Goal: Task Accomplishment & Management: Use online tool/utility

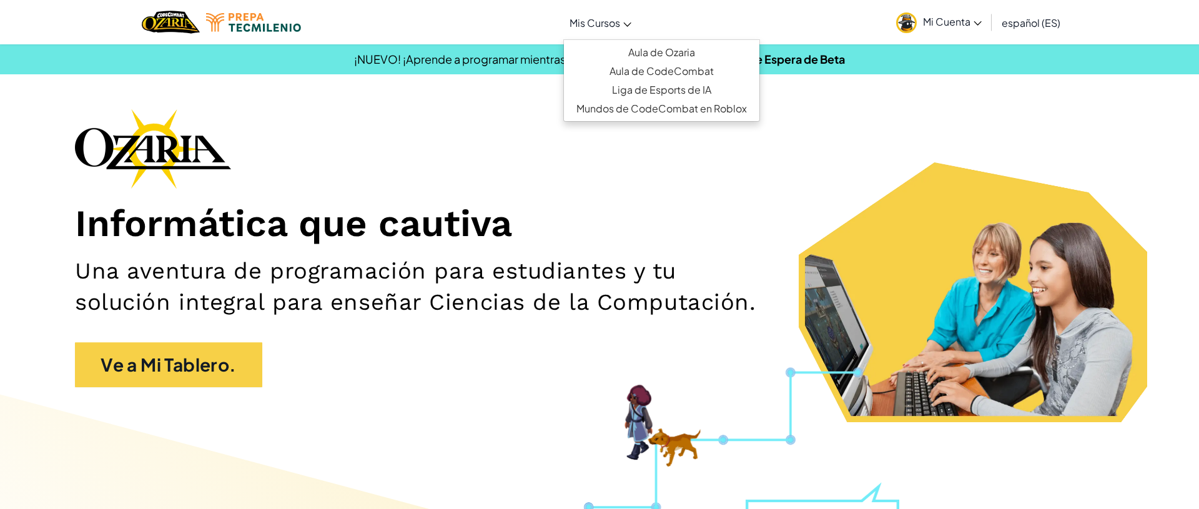
click at [625, 29] on link "Mis Cursos" at bounding box center [601, 23] width 74 height 34
click at [663, 53] on link "Aula de Ozaria" at bounding box center [662, 52] width 196 height 19
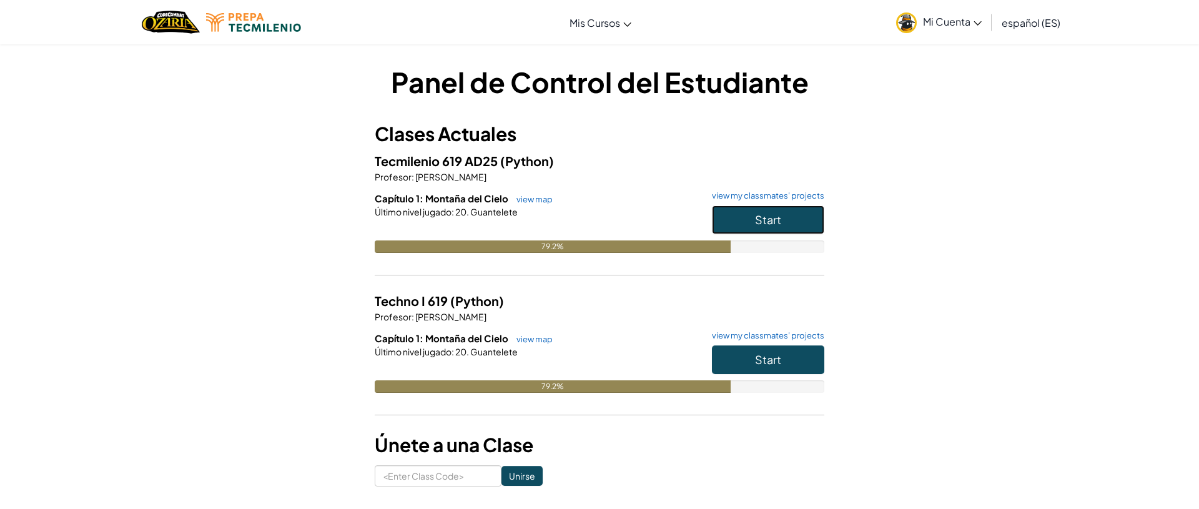
click at [752, 214] on button "Start" at bounding box center [768, 220] width 112 height 29
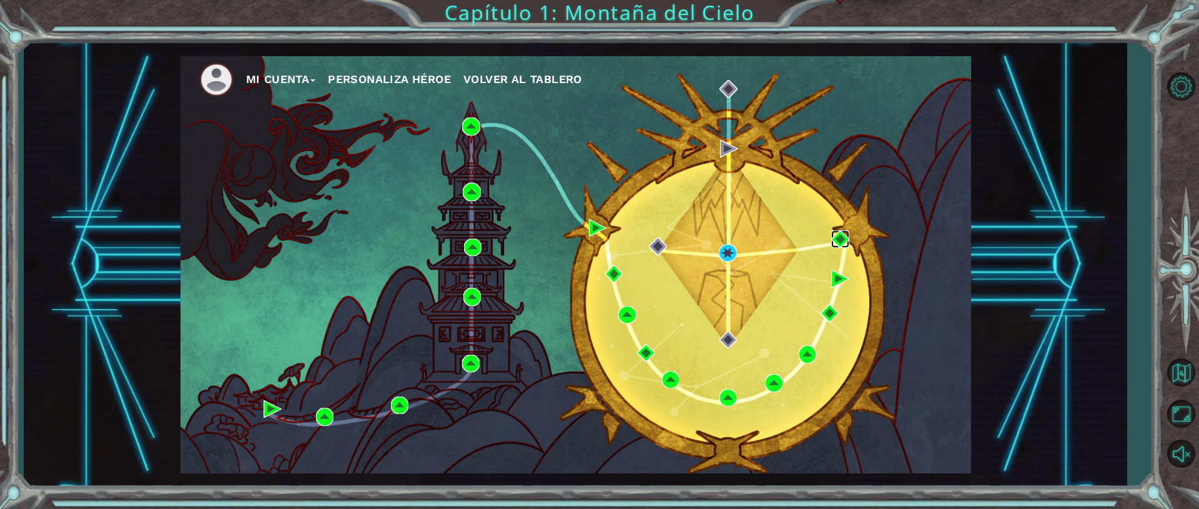
click at [846, 241] on img at bounding box center [841, 240] width 18 height 18
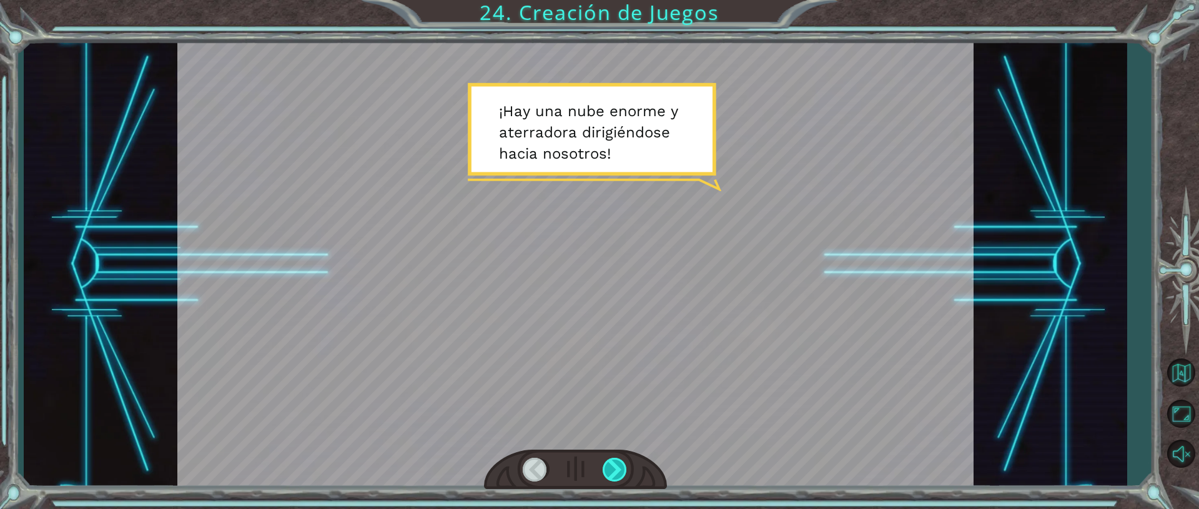
click at [615, 475] on div at bounding box center [616, 470] width 26 height 24
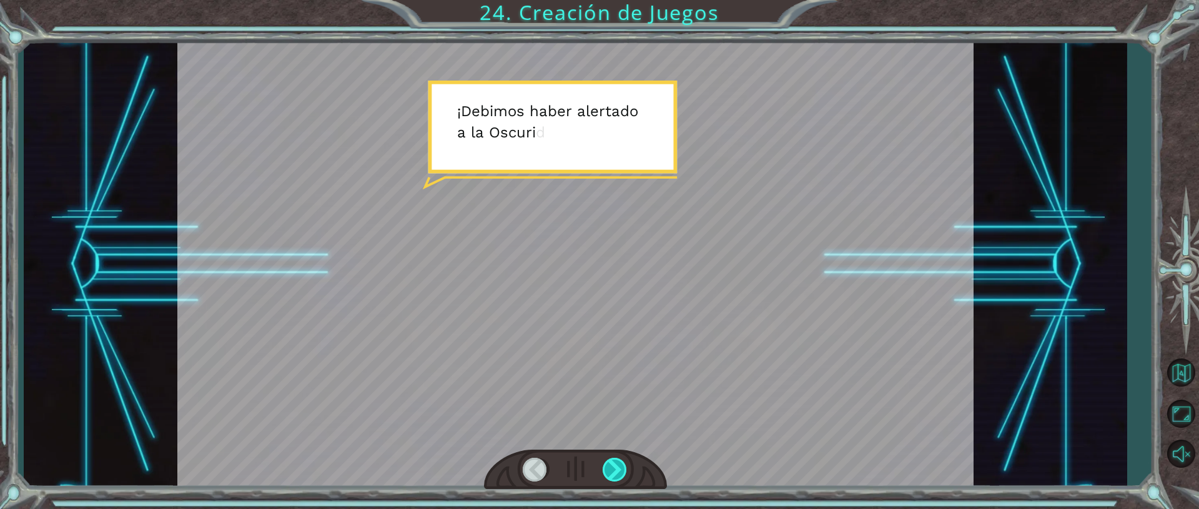
click at [613, 471] on div at bounding box center [616, 470] width 26 height 24
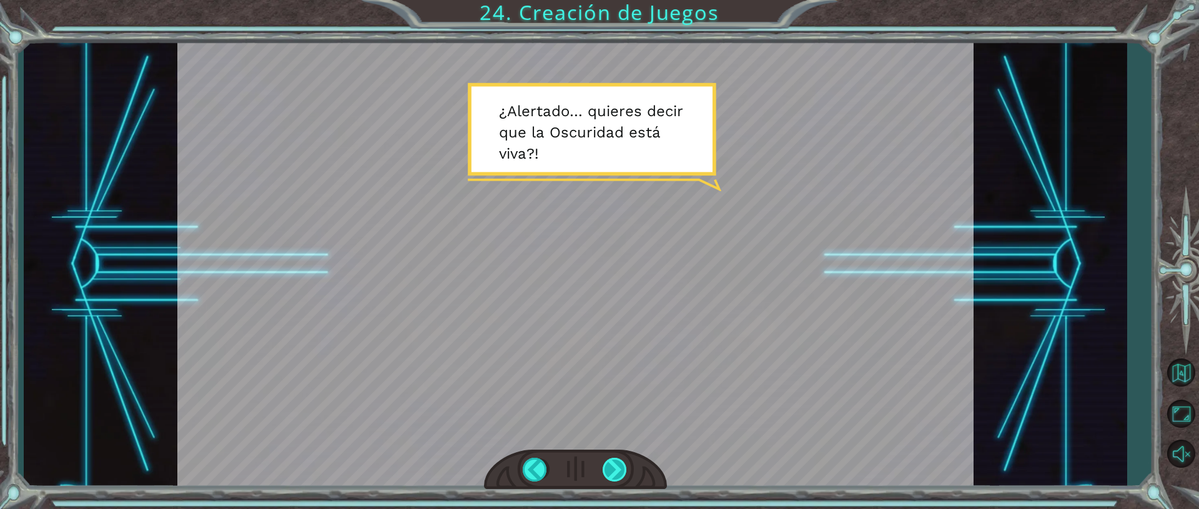
click at [613, 473] on div at bounding box center [616, 470] width 26 height 24
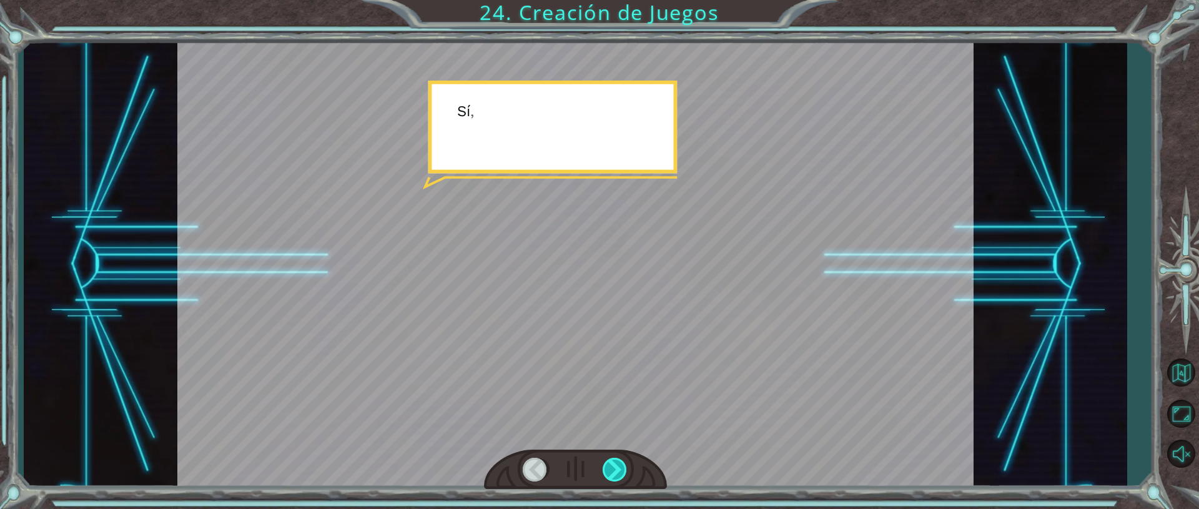
click at [613, 473] on div at bounding box center [616, 470] width 26 height 24
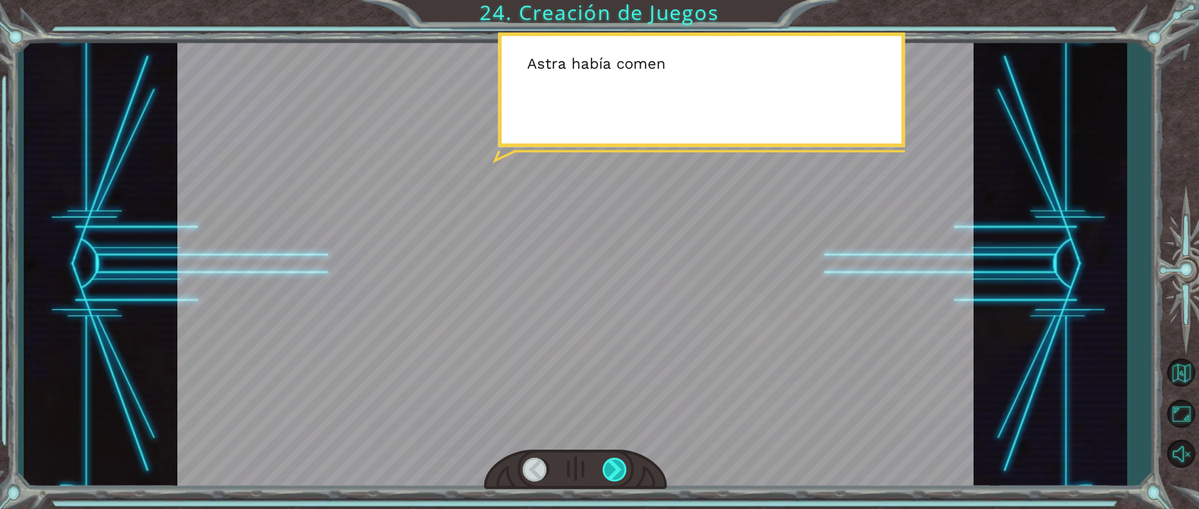
click at [613, 472] on div at bounding box center [616, 470] width 26 height 24
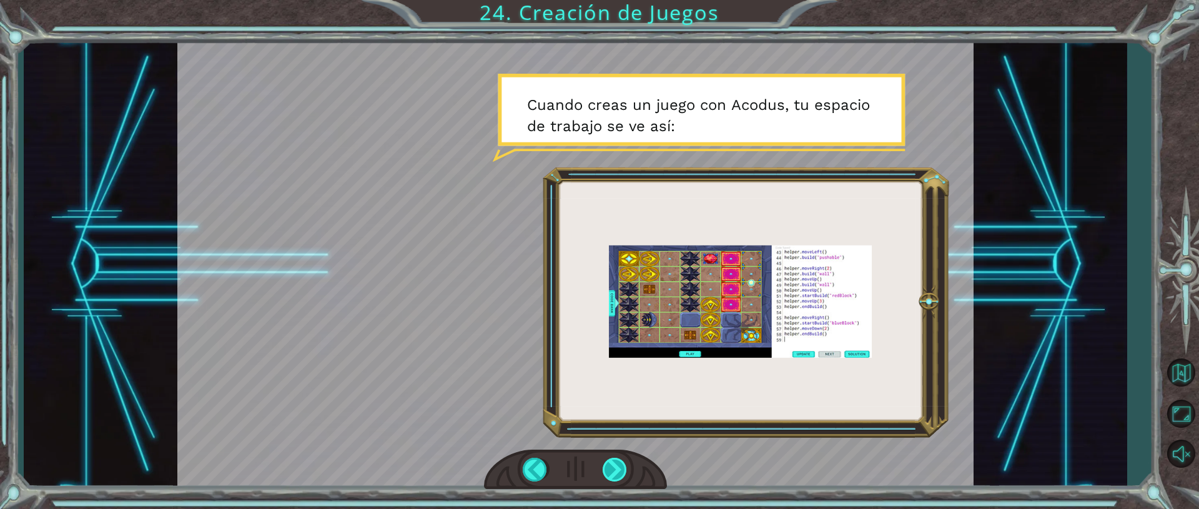
click at [622, 473] on div at bounding box center [616, 470] width 26 height 24
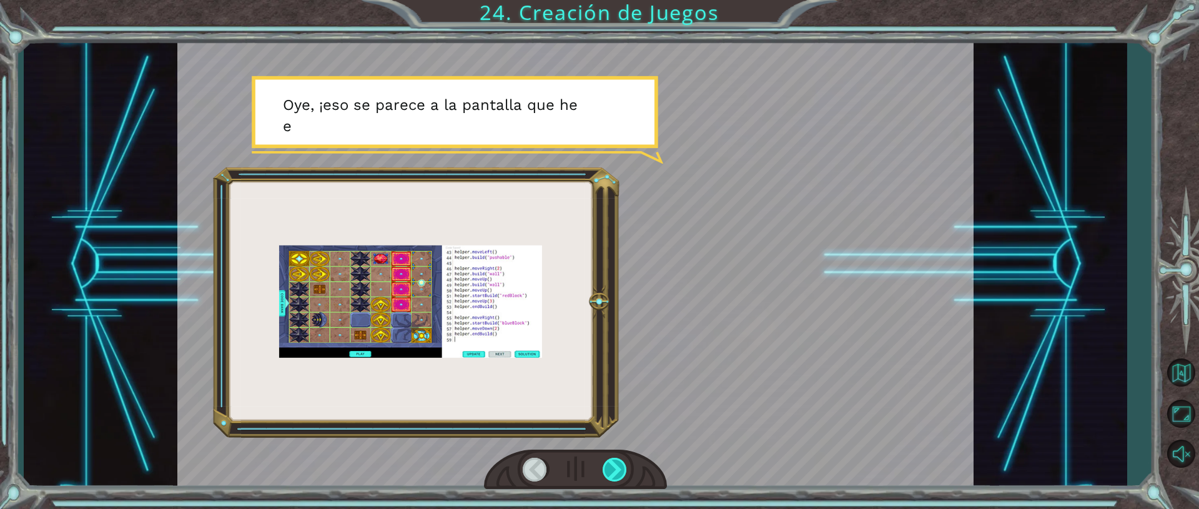
click at [622, 473] on div at bounding box center [616, 470] width 26 height 24
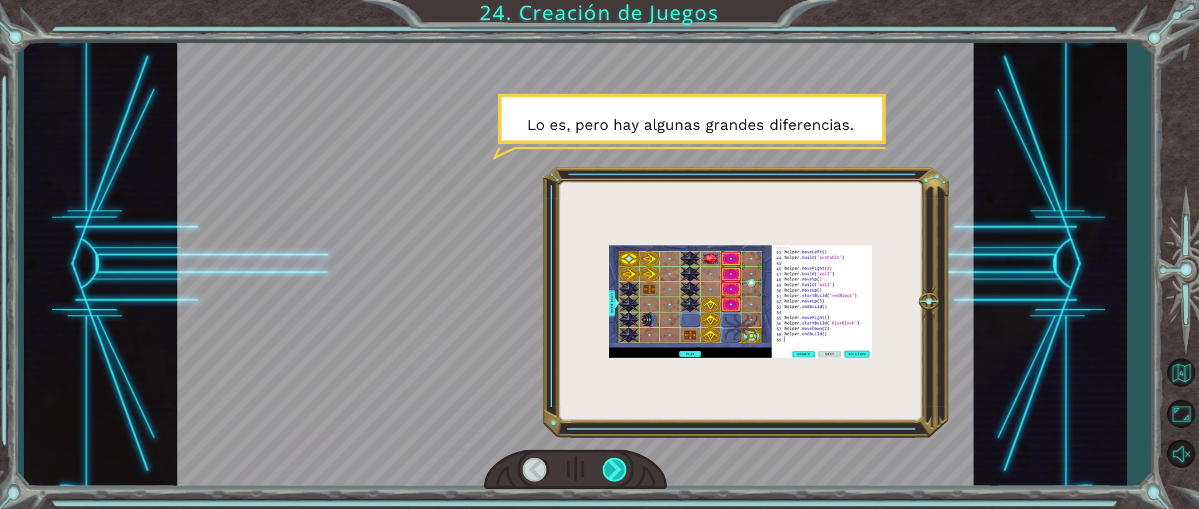
click at [622, 473] on div at bounding box center [616, 470] width 26 height 24
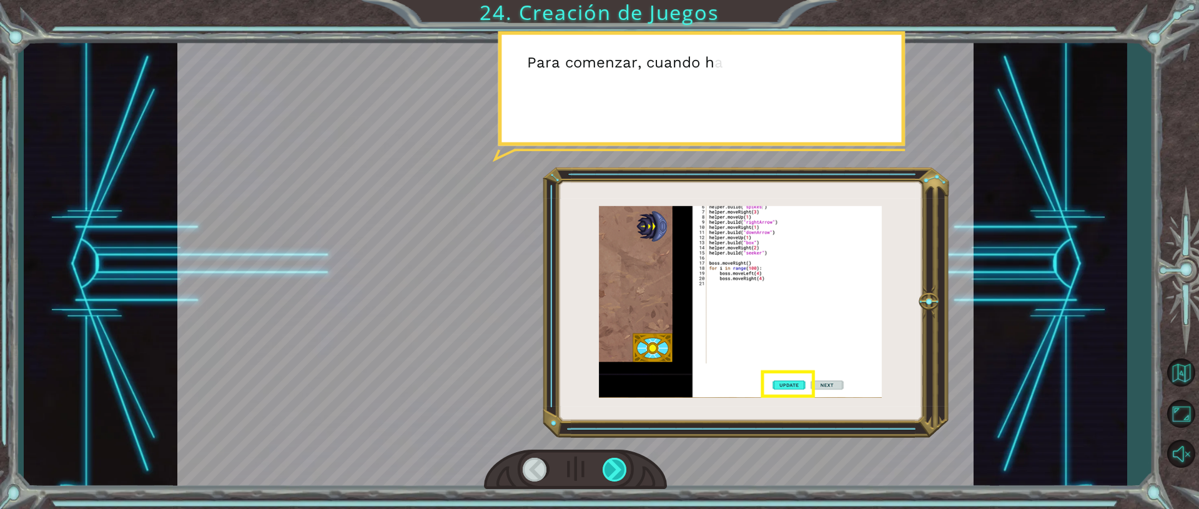
click at [622, 473] on div at bounding box center [616, 470] width 26 height 24
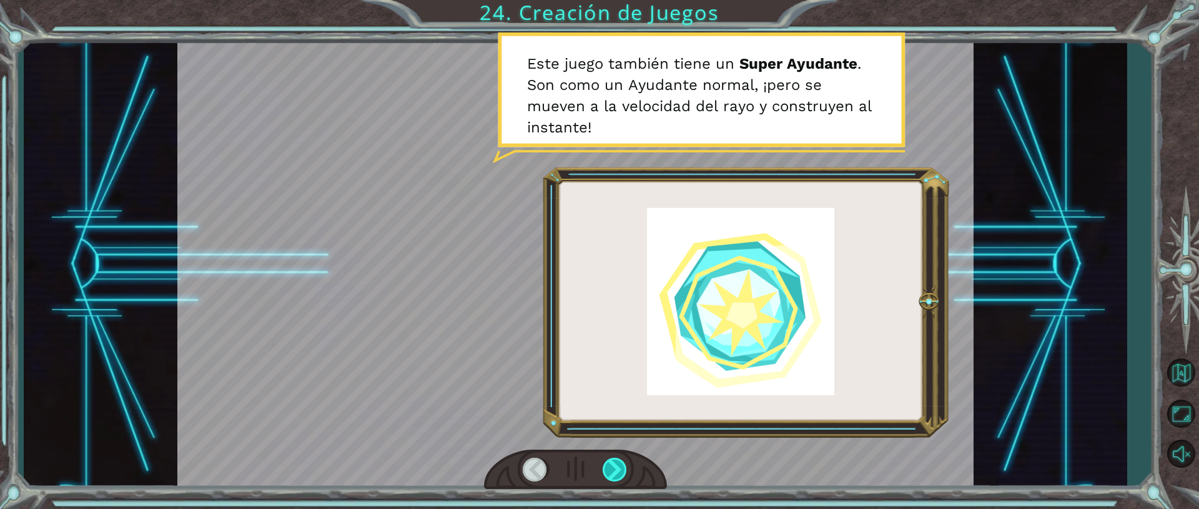
click at [620, 472] on div at bounding box center [616, 470] width 26 height 24
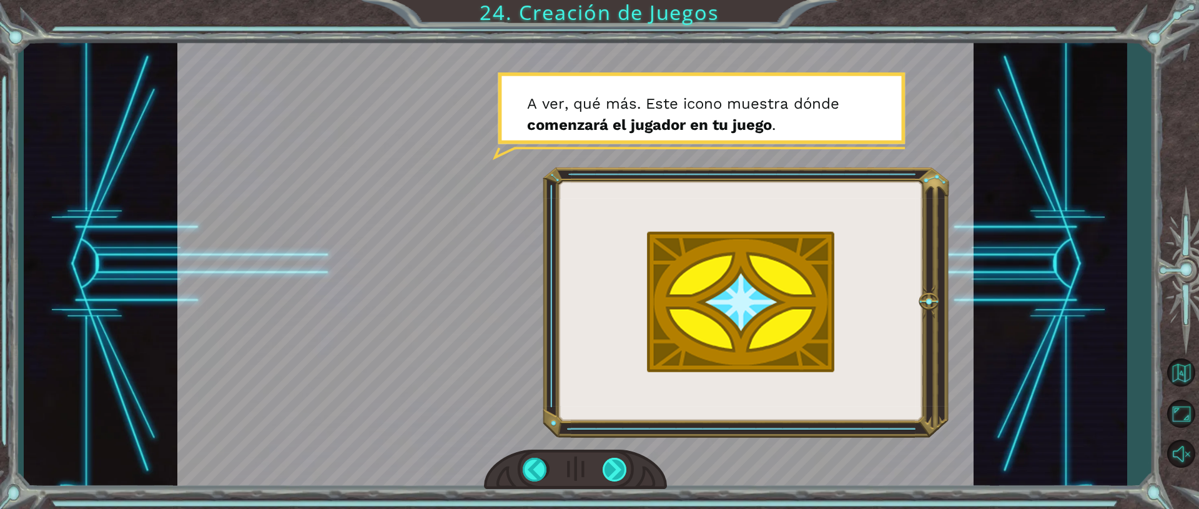
click at [622, 470] on div at bounding box center [616, 470] width 26 height 24
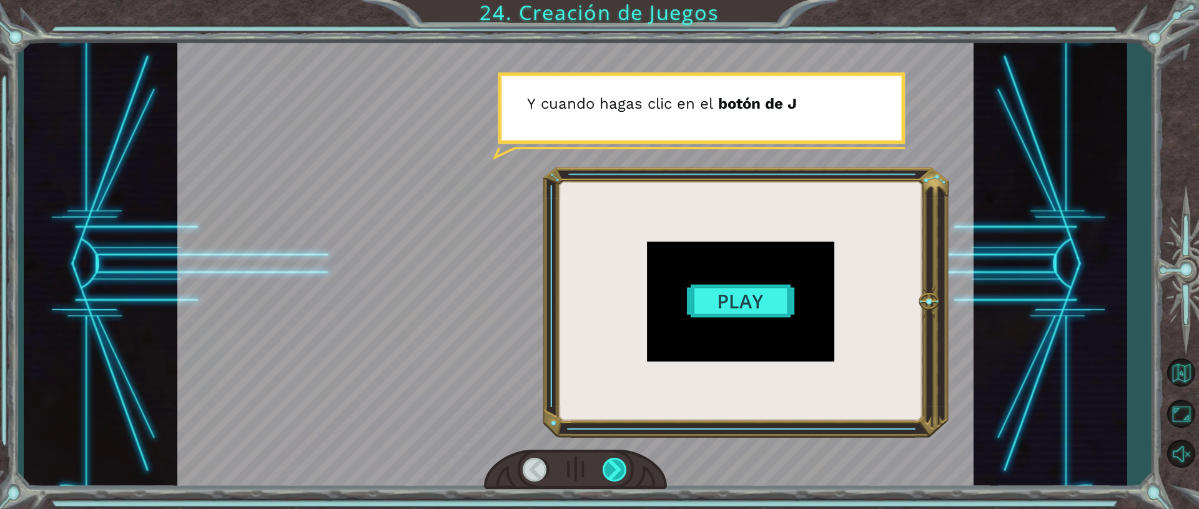
click at [620, 470] on div at bounding box center [616, 470] width 26 height 24
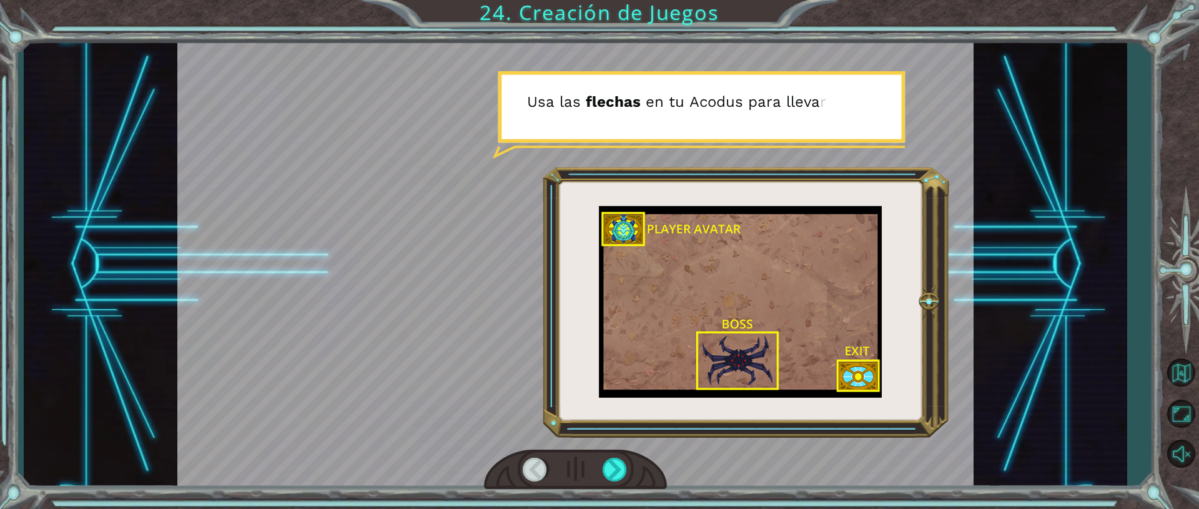
click at [540, 460] on div at bounding box center [536, 470] width 26 height 24
click at [532, 480] on div at bounding box center [536, 470] width 26 height 24
click at [610, 470] on div at bounding box center [616, 470] width 26 height 24
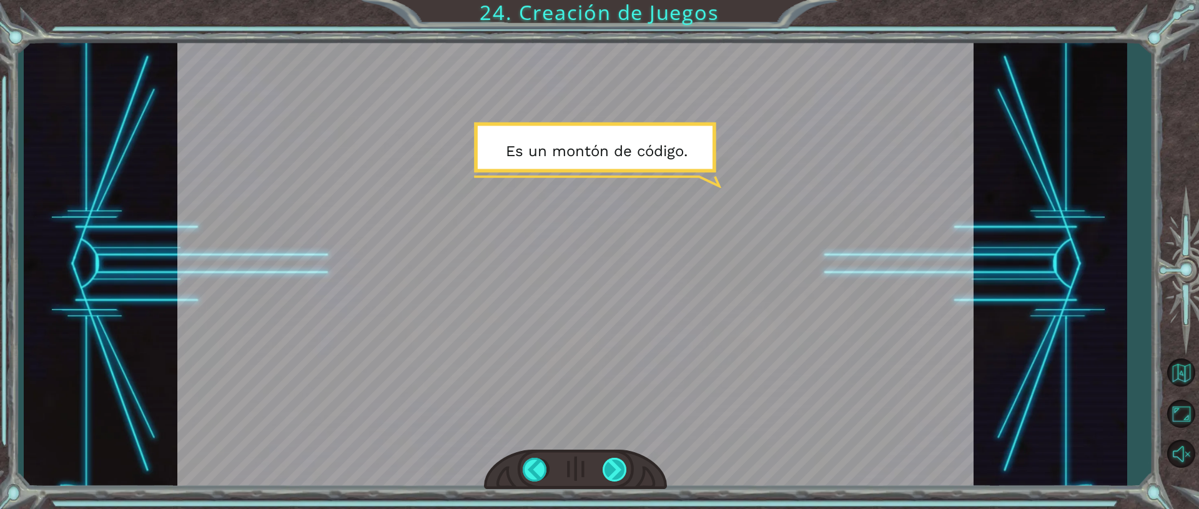
click at [610, 469] on div at bounding box center [616, 470] width 26 height 24
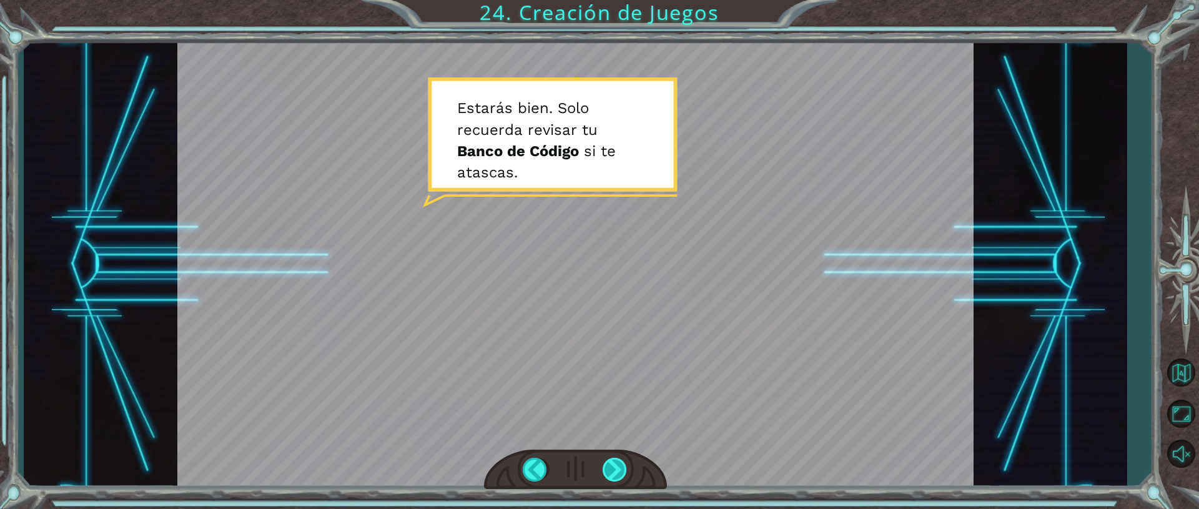
click at [610, 475] on div at bounding box center [616, 470] width 26 height 24
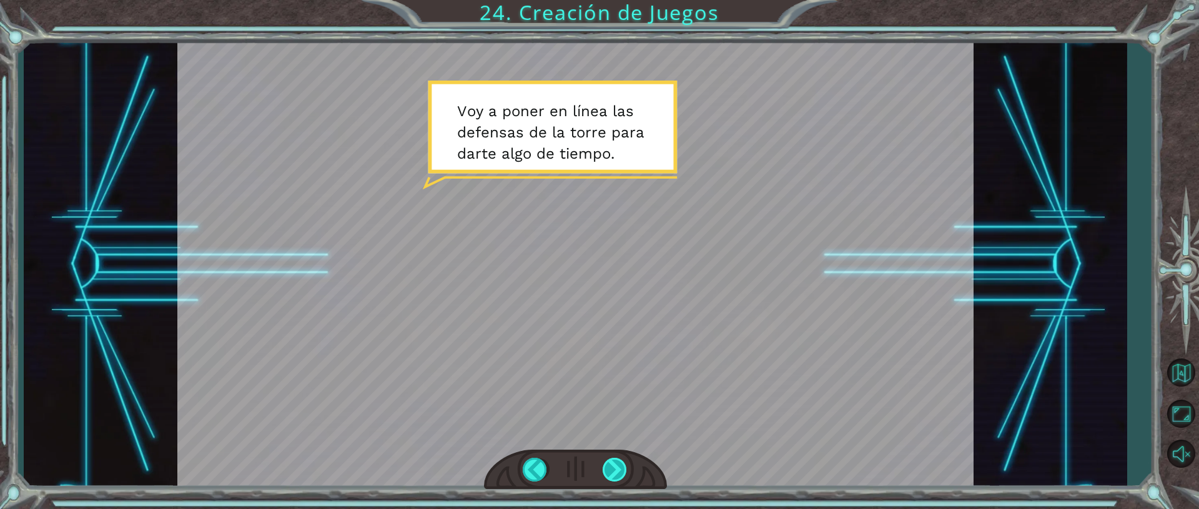
click at [622, 471] on div at bounding box center [616, 470] width 26 height 24
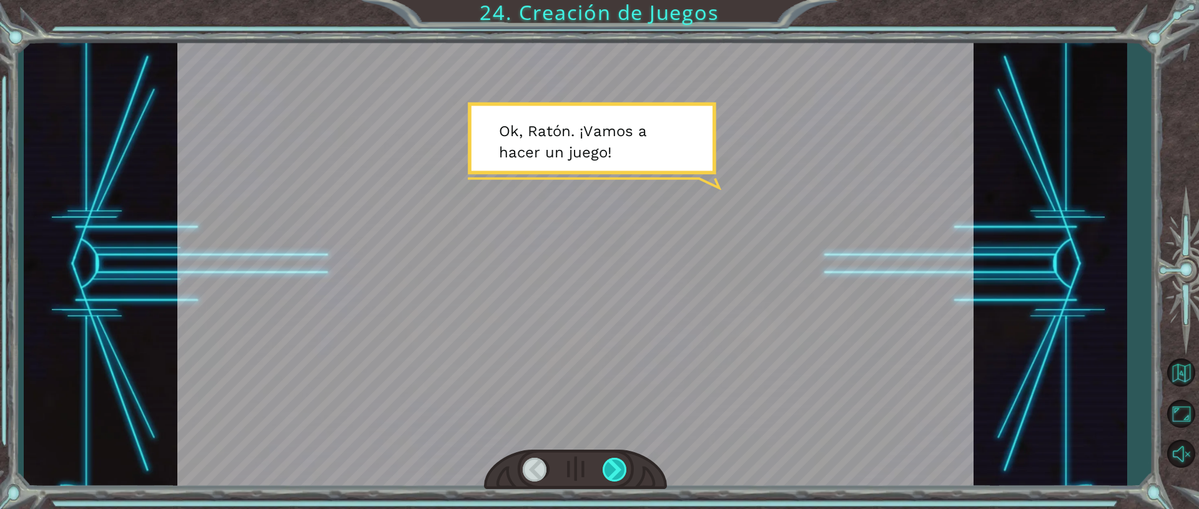
click at [622, 479] on div at bounding box center [616, 470] width 26 height 24
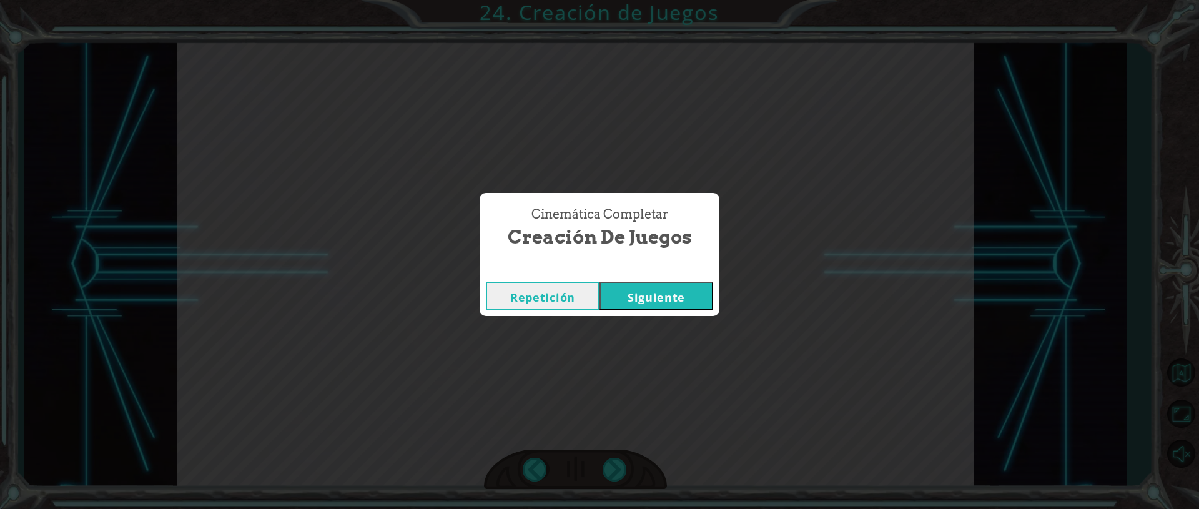
click at [687, 308] on button "Siguiente" at bounding box center [657, 296] width 114 height 28
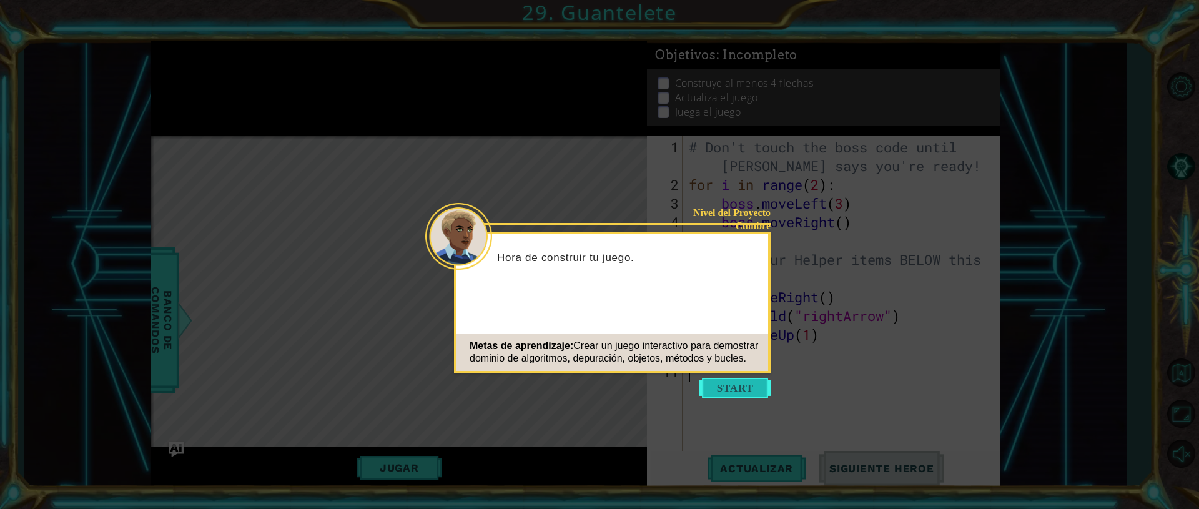
click at [745, 389] on button "Start" at bounding box center [735, 388] width 71 height 20
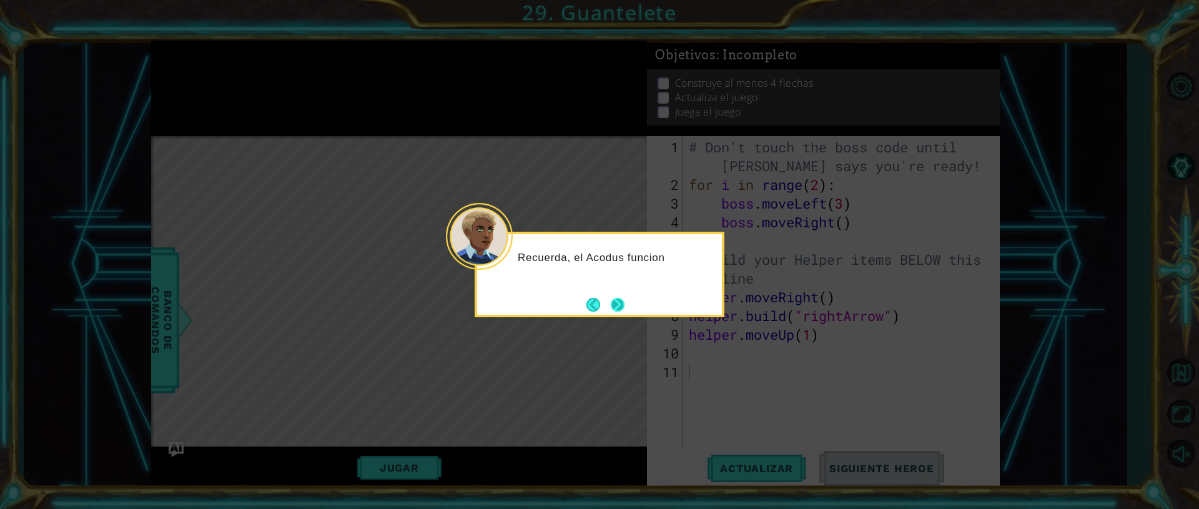
click at [621, 299] on button "Next" at bounding box center [618, 305] width 16 height 16
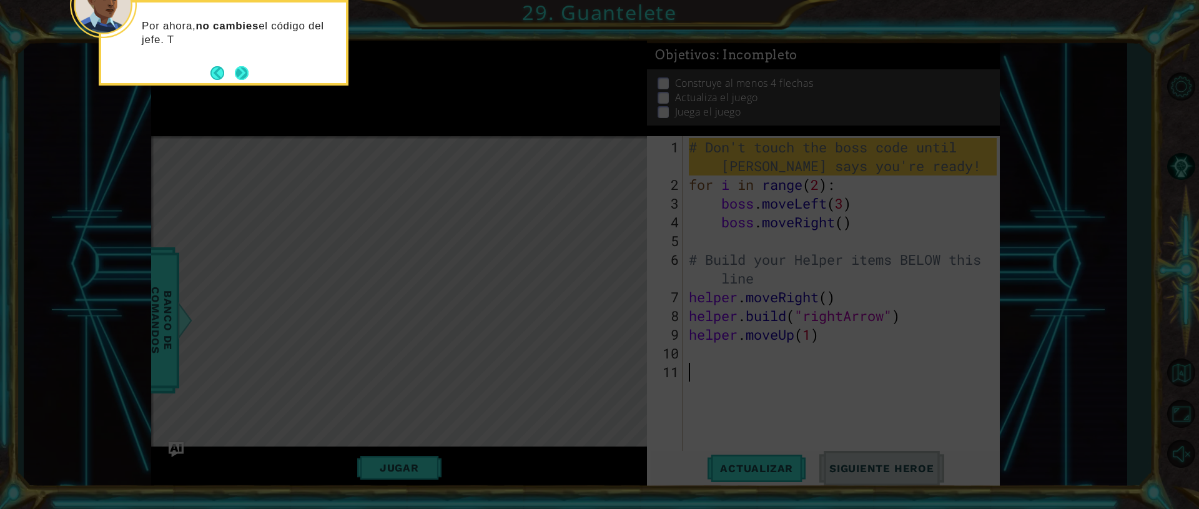
click at [240, 77] on button "Next" at bounding box center [242, 73] width 18 height 18
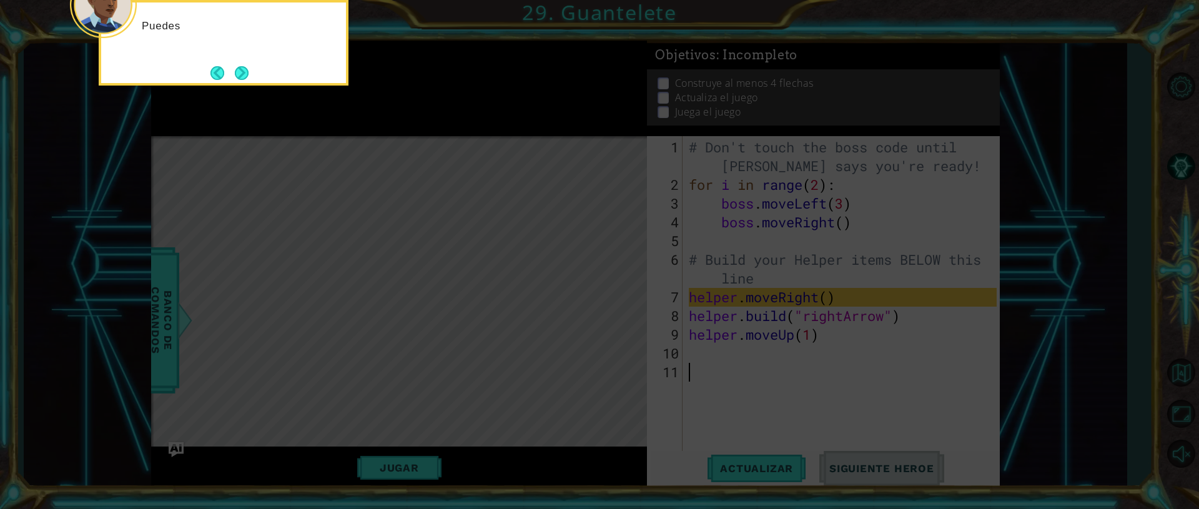
click at [240, 77] on button "Next" at bounding box center [242, 73] width 22 height 22
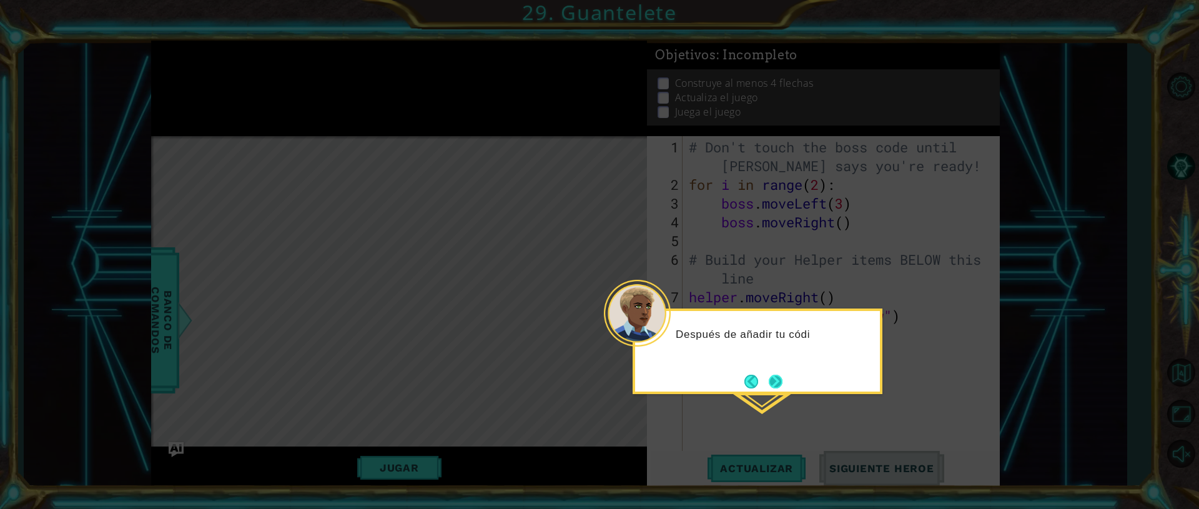
click at [777, 377] on button "Next" at bounding box center [776, 381] width 22 height 22
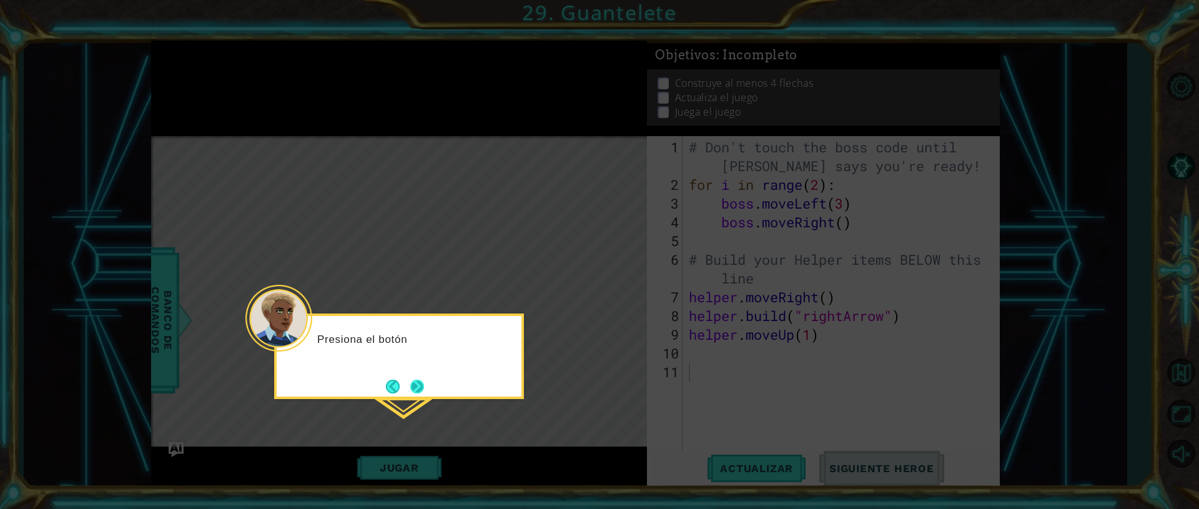
click at [425, 392] on button "Next" at bounding box center [417, 386] width 22 height 22
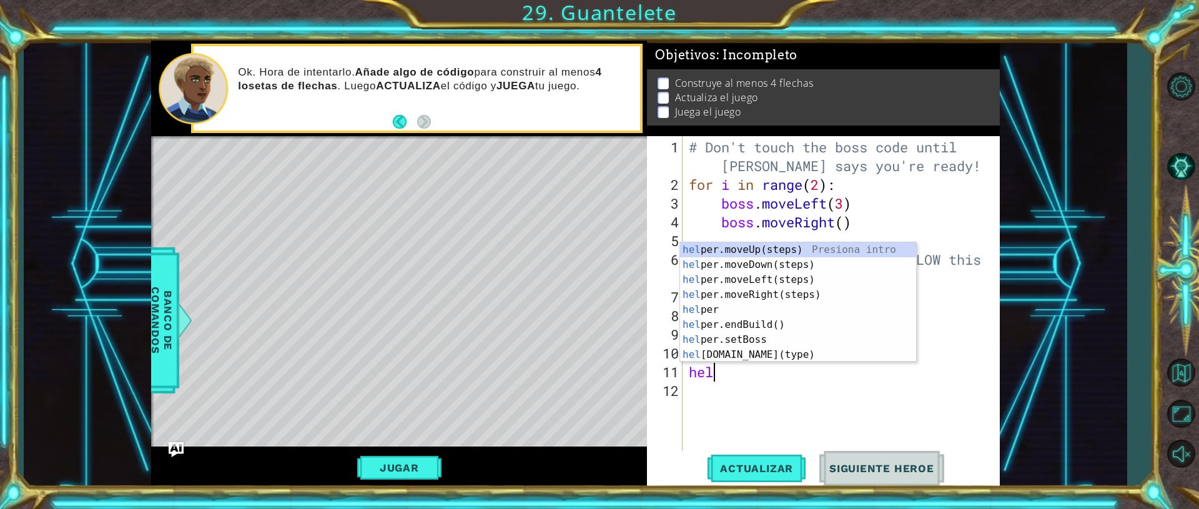
scroll to position [0, 1]
type textarea "help"
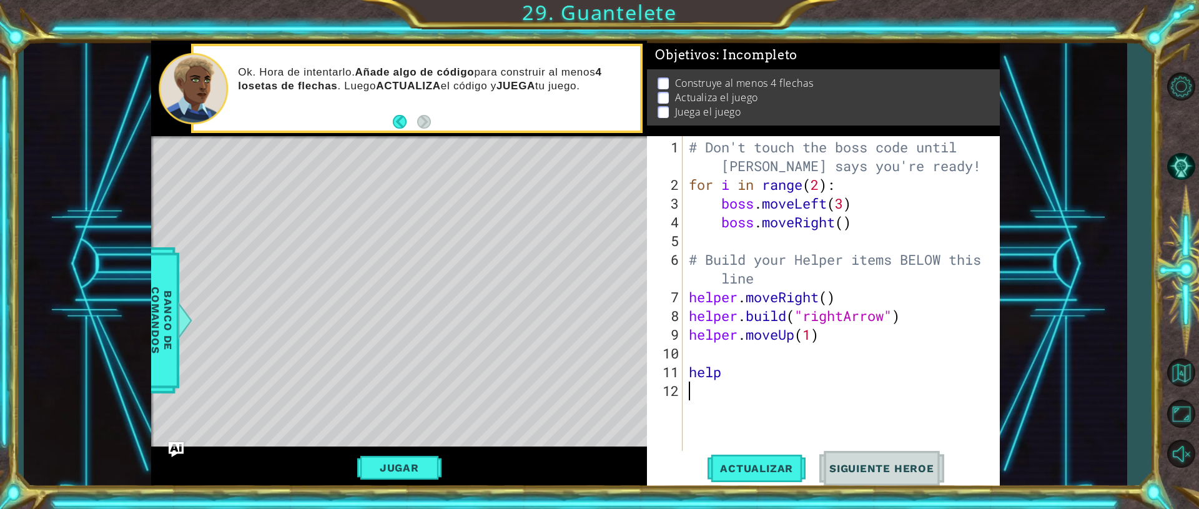
click at [792, 403] on div "# Don't touch the boss code until [PERSON_NAME] says you're ready! for i in ran…" at bounding box center [845, 325] width 316 height 375
click at [715, 370] on div "# Don't touch the boss code until [PERSON_NAME] says you're ready! for i in ran…" at bounding box center [845, 325] width 316 height 375
type textarea "help"
click at [715, 370] on div "# Don't touch the boss code until [PERSON_NAME] says you're ready! for i in ran…" at bounding box center [845, 325] width 316 height 375
click at [722, 357] on div "# Don't touch the boss code until [PERSON_NAME] says you're ready! for i in ran…" at bounding box center [845, 325] width 316 height 375
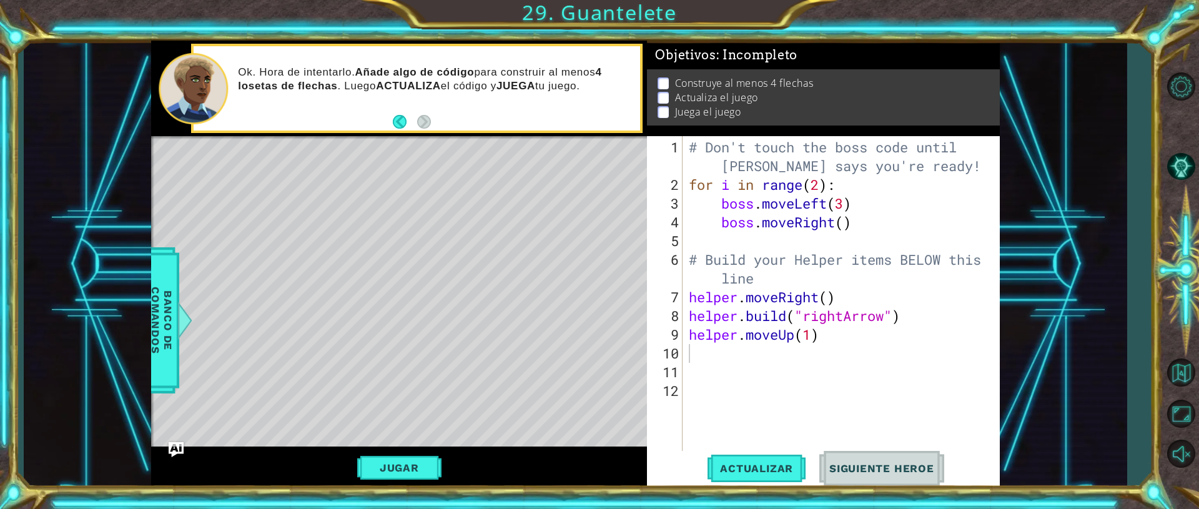
click at [406, 452] on div "Jugar" at bounding box center [399, 468] width 496 height 42
click at [410, 479] on button "Jugar" at bounding box center [399, 468] width 84 height 24
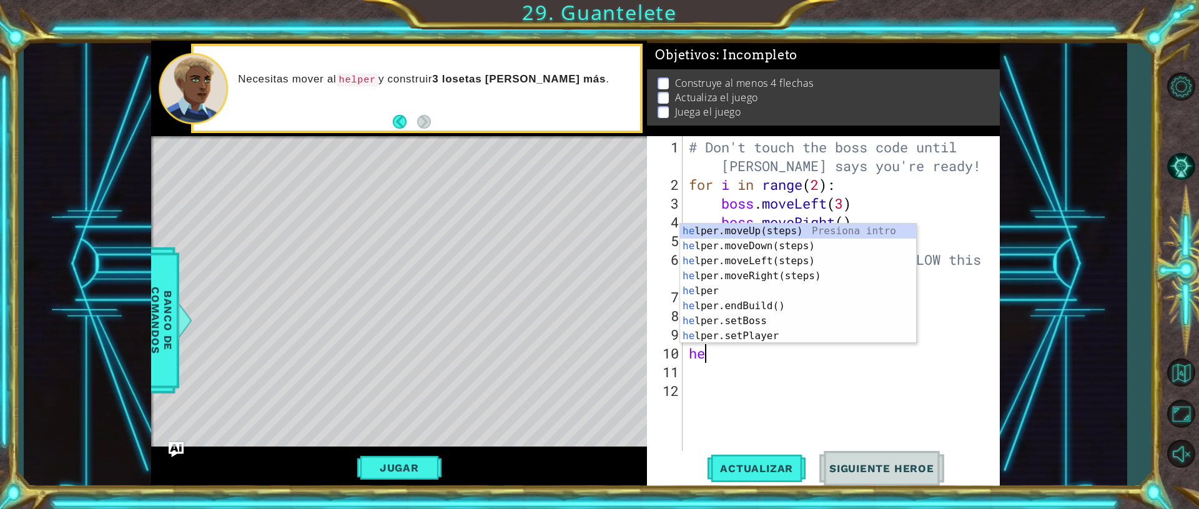
type textarea "hel"
click at [804, 230] on div "hel per.moveUp(steps) Presiona intro hel per.moveDown(steps) Presiona intro hel…" at bounding box center [798, 299] width 236 height 150
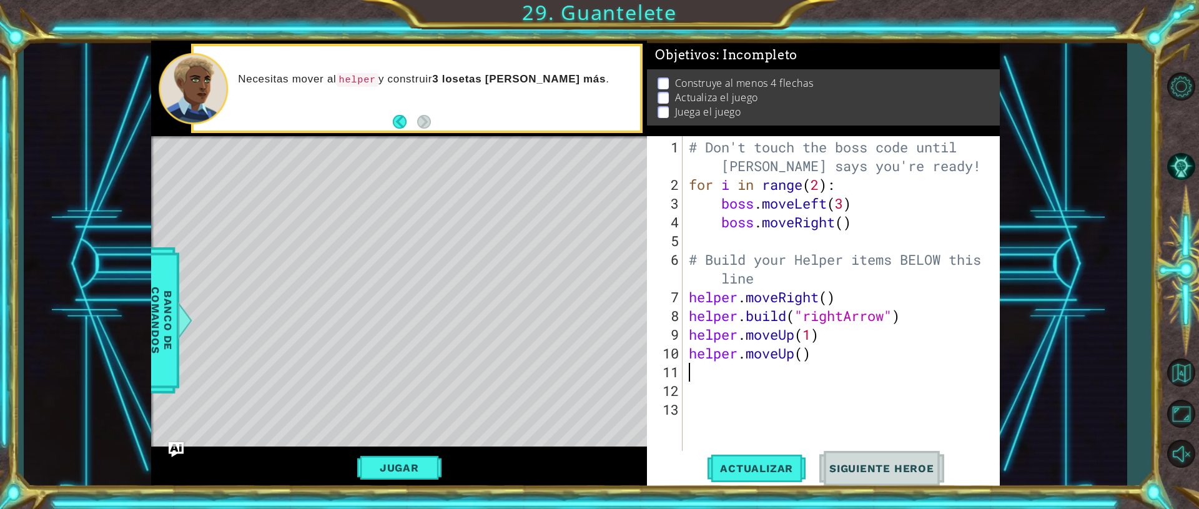
click at [806, 358] on div "# Don't touch the boss code until [PERSON_NAME] says you're ready! for i in ran…" at bounding box center [845, 325] width 316 height 375
type textarea "helper.moveUp(3)"
click at [771, 465] on span "Actualizar" at bounding box center [757, 468] width 98 height 12
click at [384, 465] on button "Jugar" at bounding box center [399, 468] width 84 height 24
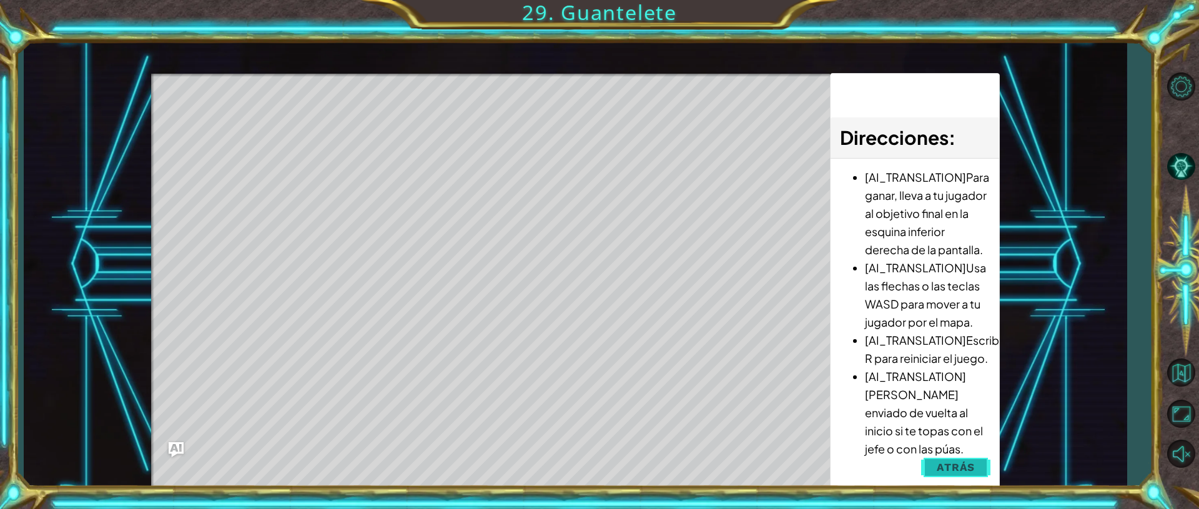
click at [955, 472] on span "Atrás" at bounding box center [956, 467] width 38 height 12
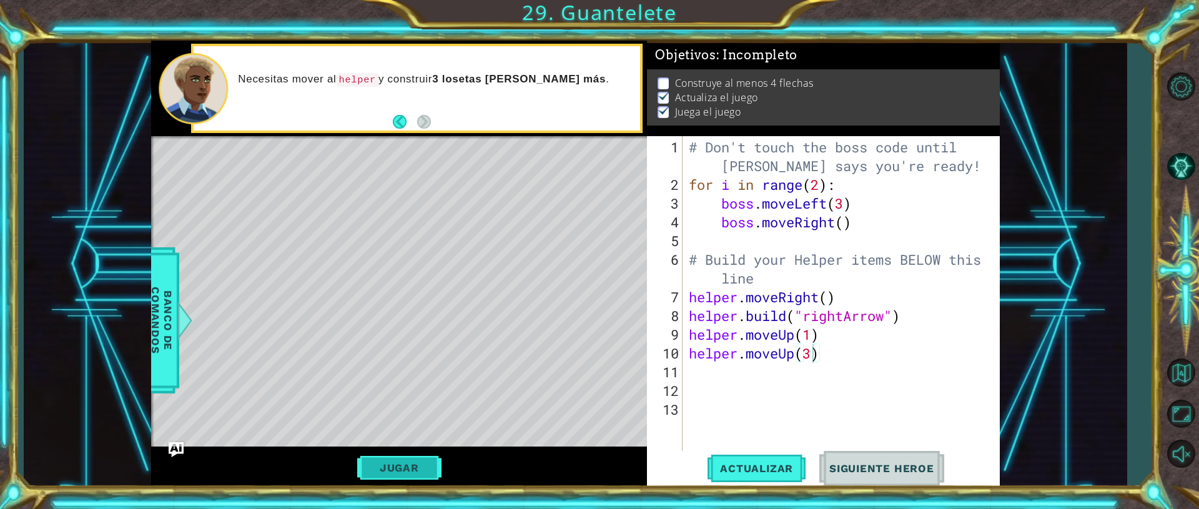
click at [406, 470] on button "Jugar" at bounding box center [399, 468] width 84 height 24
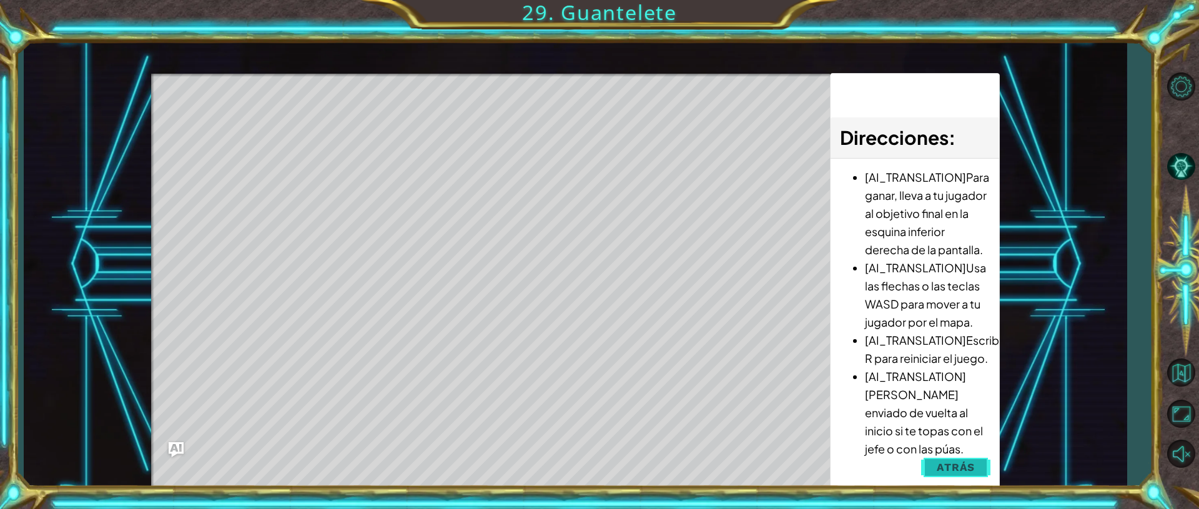
click at [949, 459] on button "Atrás" at bounding box center [955, 467] width 69 height 25
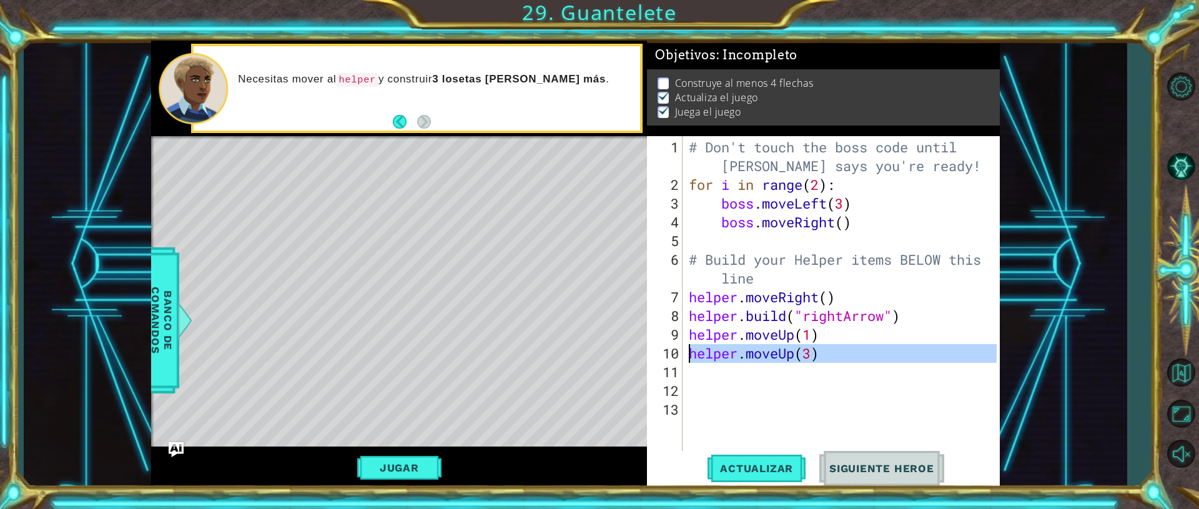
drag, startPoint x: 820, startPoint y: 362, endPoint x: 656, endPoint y: 357, distance: 163.8
click at [687, 357] on div "# Don't touch the boss code until [PERSON_NAME] says you're ready! for i in ran…" at bounding box center [842, 295] width 310 height 319
type textarea "helper.moveUp(3)"
